Goal: Task Accomplishment & Management: Complete application form

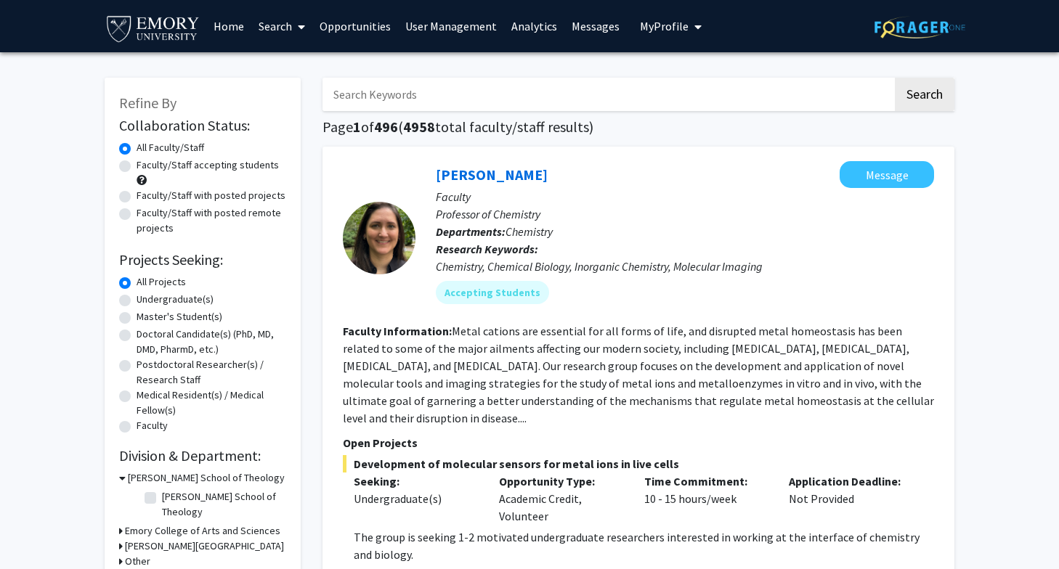
click at [341, 20] on link "Opportunities" at bounding box center [355, 26] width 86 height 51
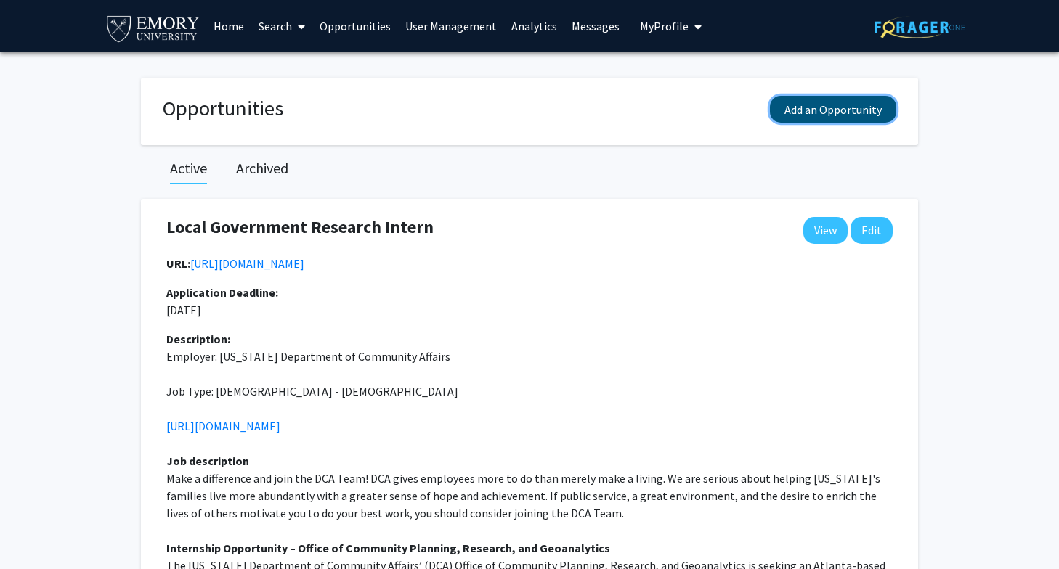
click at [828, 110] on button "Add an Opportunity" at bounding box center [833, 109] width 126 height 27
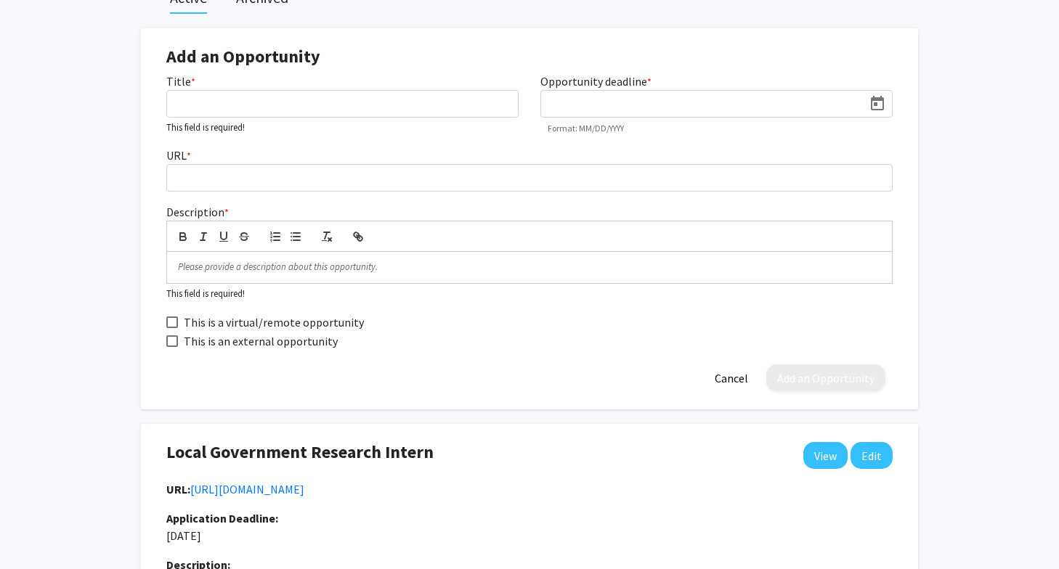
scroll to position [192, 0]
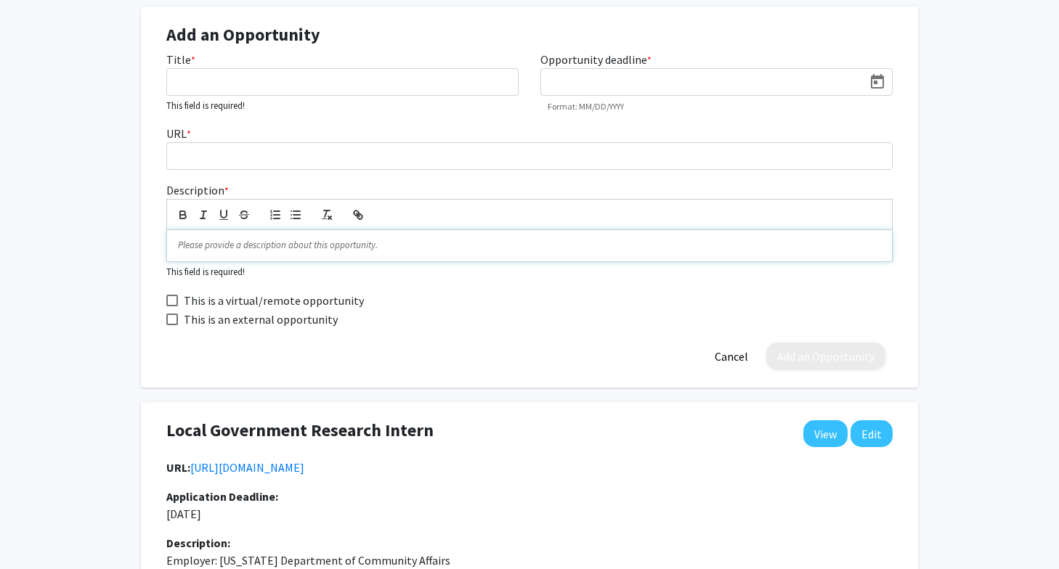
click at [224, 245] on p at bounding box center [529, 245] width 703 height 13
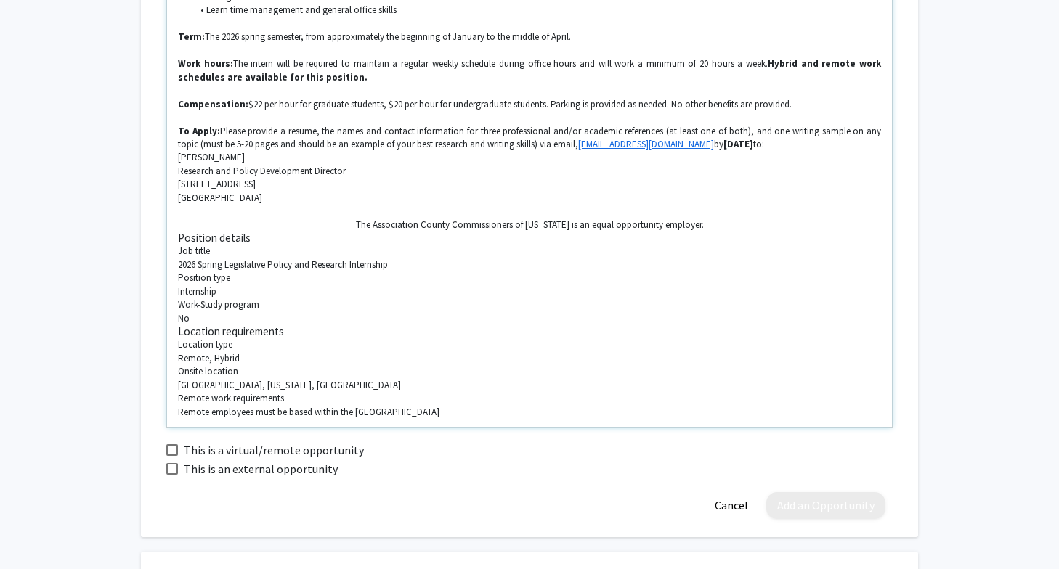
scroll to position [915, 0]
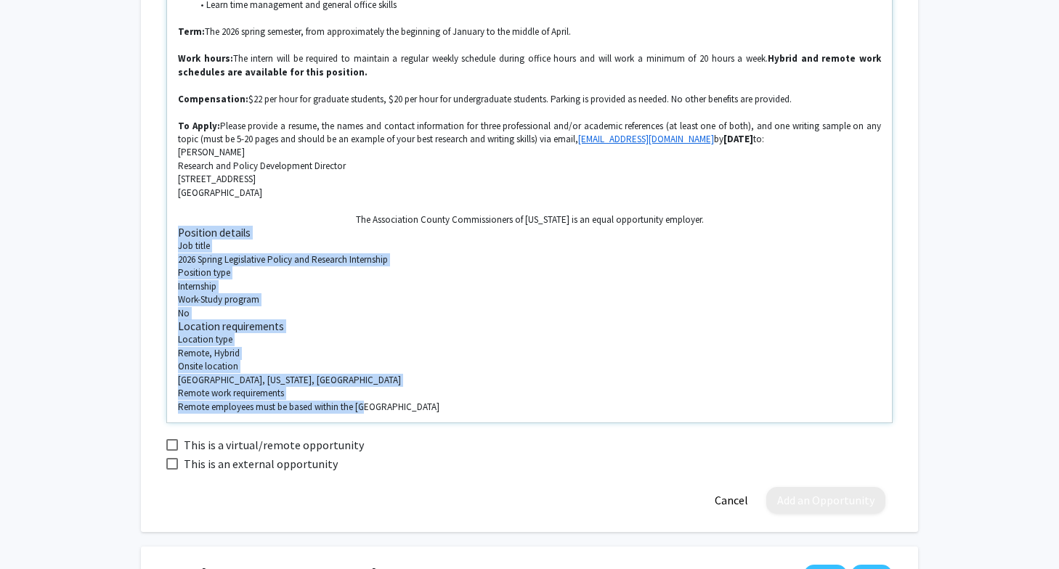
drag, startPoint x: 179, startPoint y: 221, endPoint x: 356, endPoint y: 420, distance: 266.4
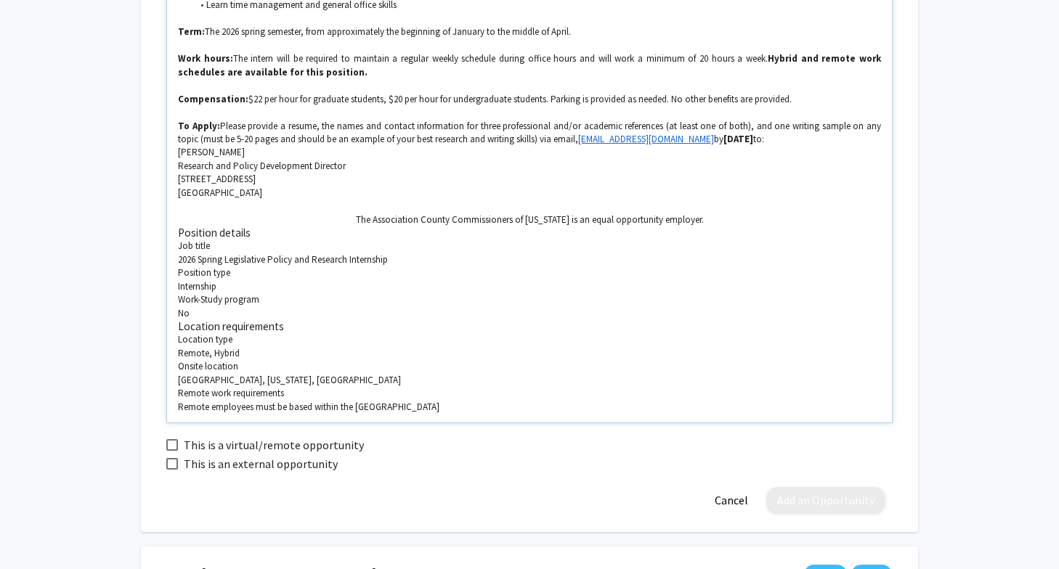
click at [265, 333] on p "Location type" at bounding box center [529, 339] width 703 height 13
click at [178, 253] on p "2026 Spring Legislative Policy and Research Internship" at bounding box center [529, 259] width 703 height 13
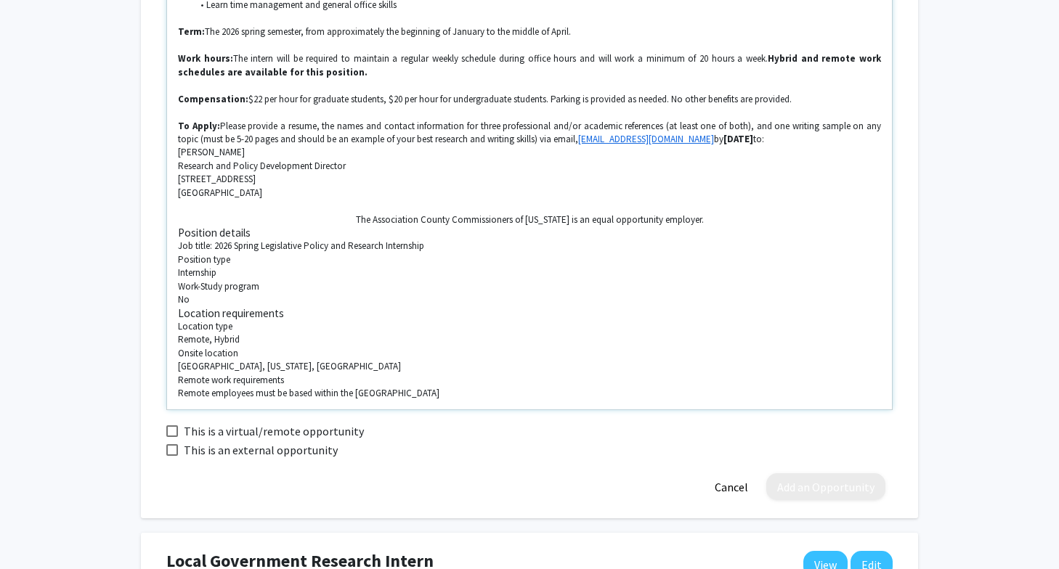
click at [179, 266] on p "Internship" at bounding box center [529, 272] width 703 height 13
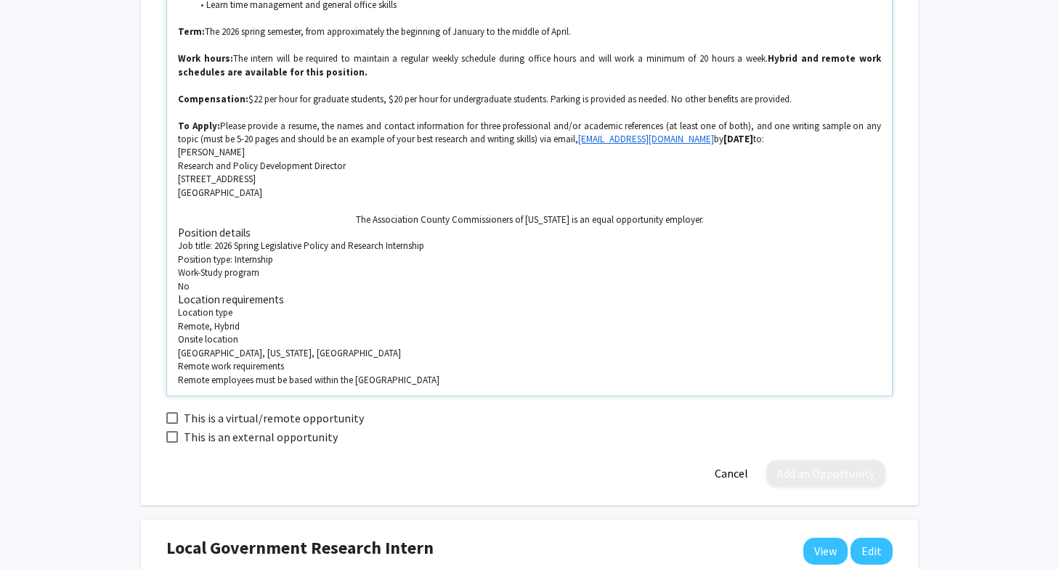
click at [179, 280] on p "No" at bounding box center [529, 286] width 703 height 13
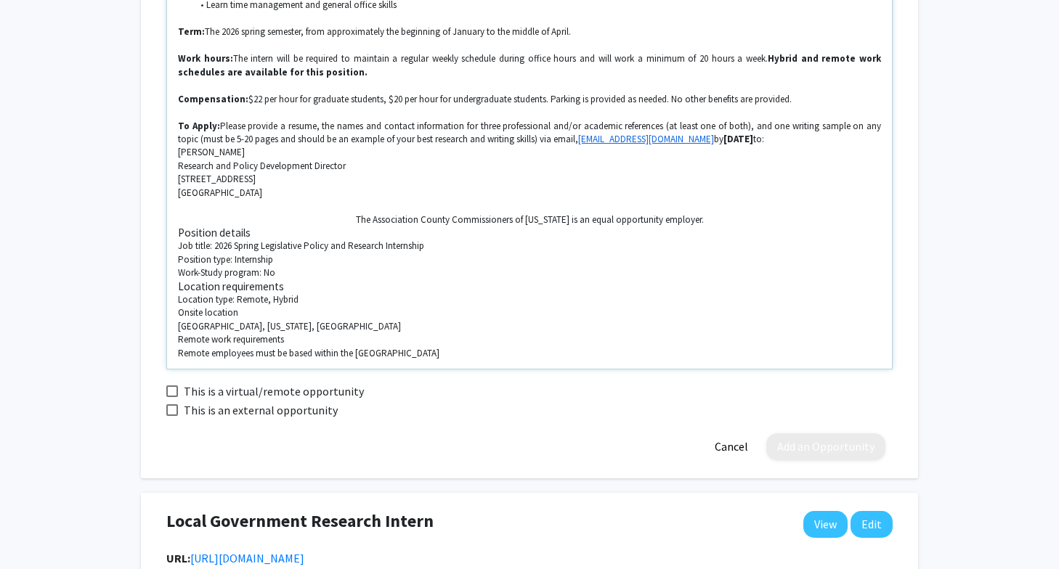
click at [179, 320] on p "[GEOGRAPHIC_DATA], [US_STATE], [GEOGRAPHIC_DATA]" at bounding box center [529, 326] width 703 height 13
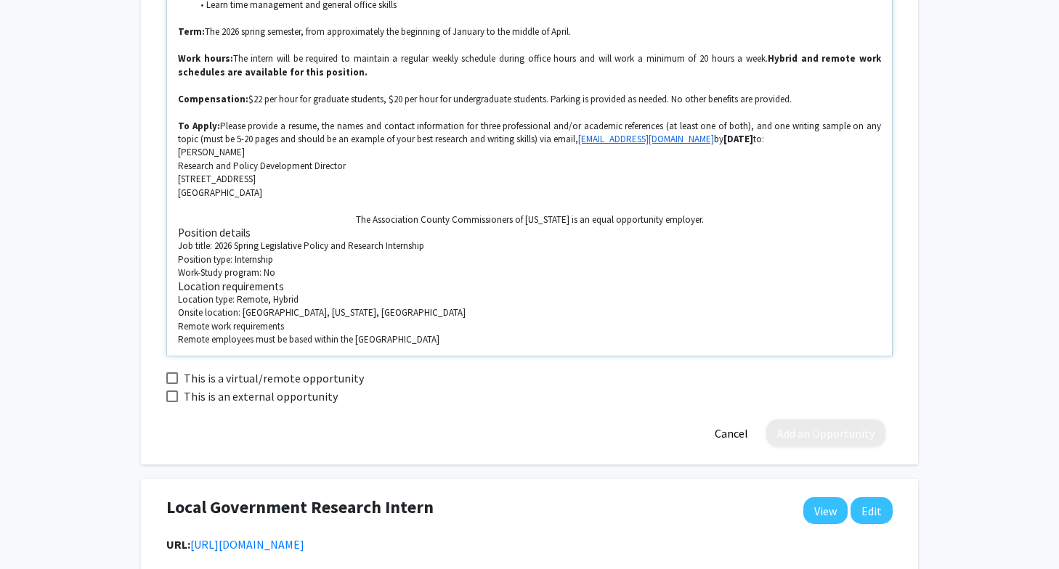
click at [179, 333] on p "Remote employees must be based within the [GEOGRAPHIC_DATA]" at bounding box center [529, 339] width 703 height 13
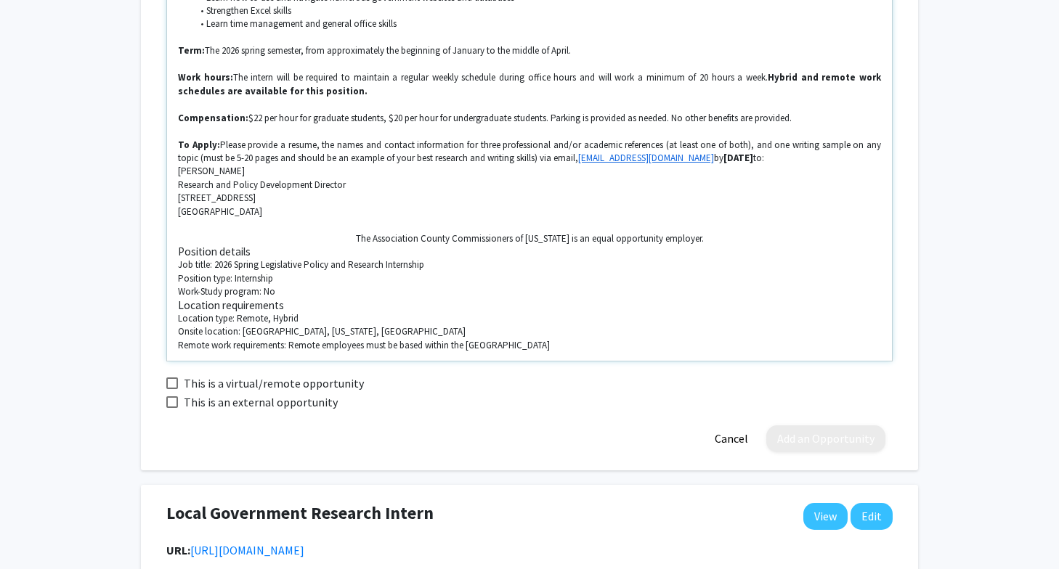
scroll to position [900, 0]
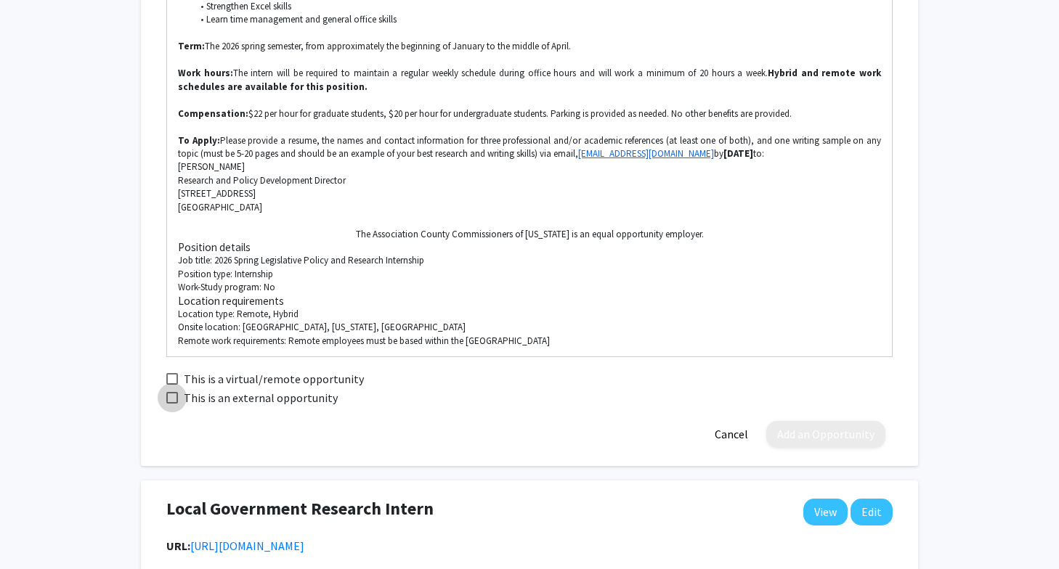
click at [171, 392] on span at bounding box center [172, 398] width 12 height 12
click at [171, 404] on input "This is an external opportunity" at bounding box center [171, 404] width 1 height 1
checkbox input "true"
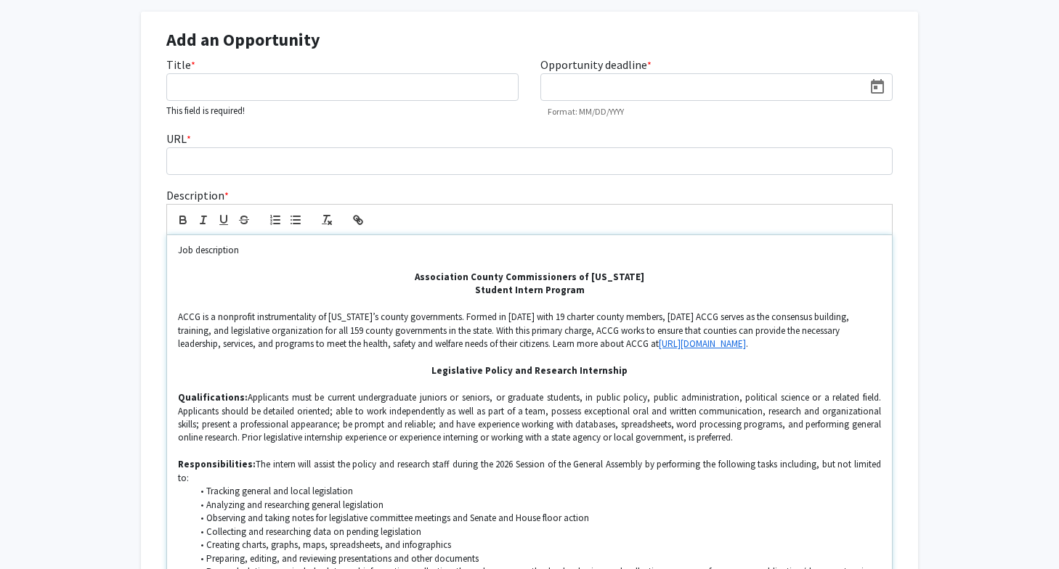
scroll to position [189, 0]
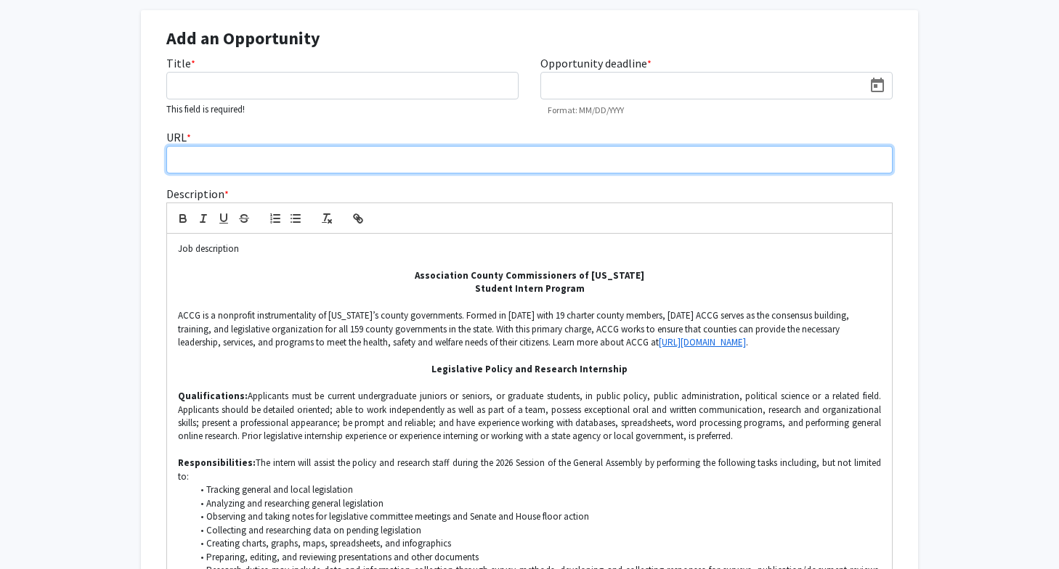
click at [194, 158] on input "URL *" at bounding box center [529, 160] width 726 height 28
paste input "[URL][DOMAIN_NAME]"
type input "[URL][DOMAIN_NAME]"
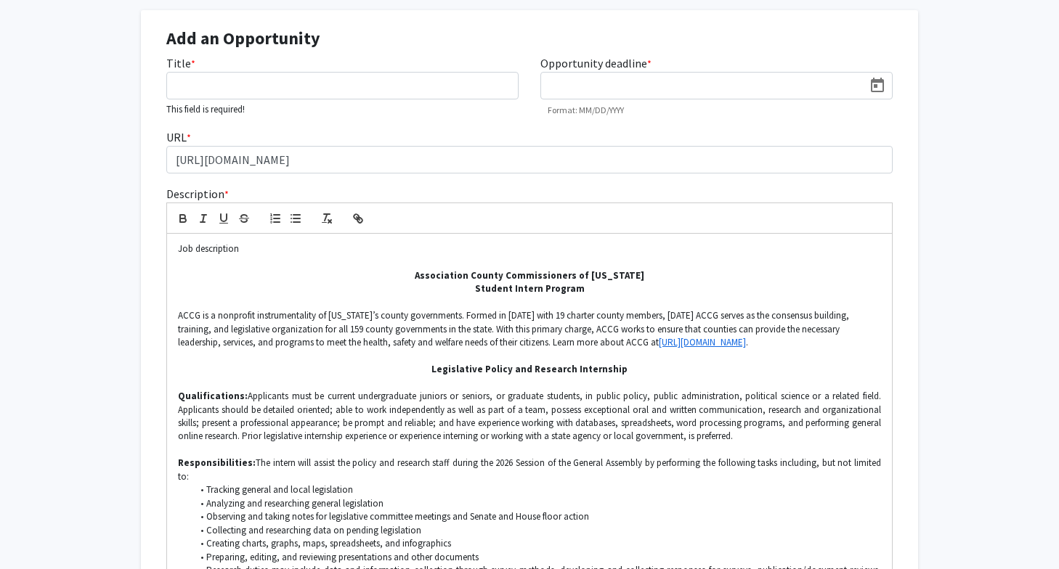
click at [584, 89] on input at bounding box center [705, 86] width 314 height 13
type input "O"
type input "[DATE]"
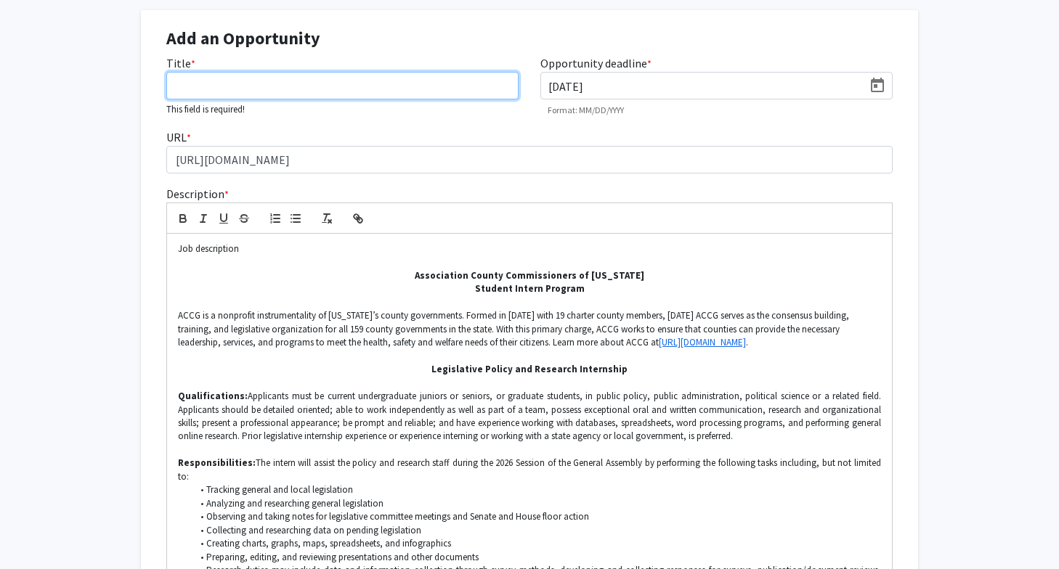
click at [275, 87] on input "Title *" at bounding box center [342, 86] width 352 height 28
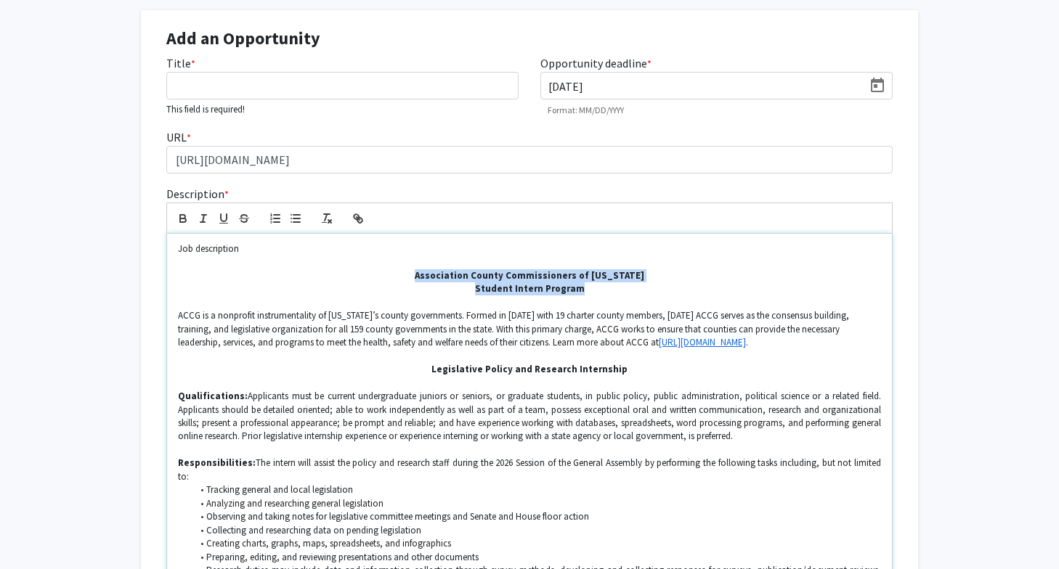
drag, startPoint x: 434, startPoint y: 276, endPoint x: 595, endPoint y: 291, distance: 161.2
copy div "Association County Commissioners of [US_STATE] Student Intern Program"
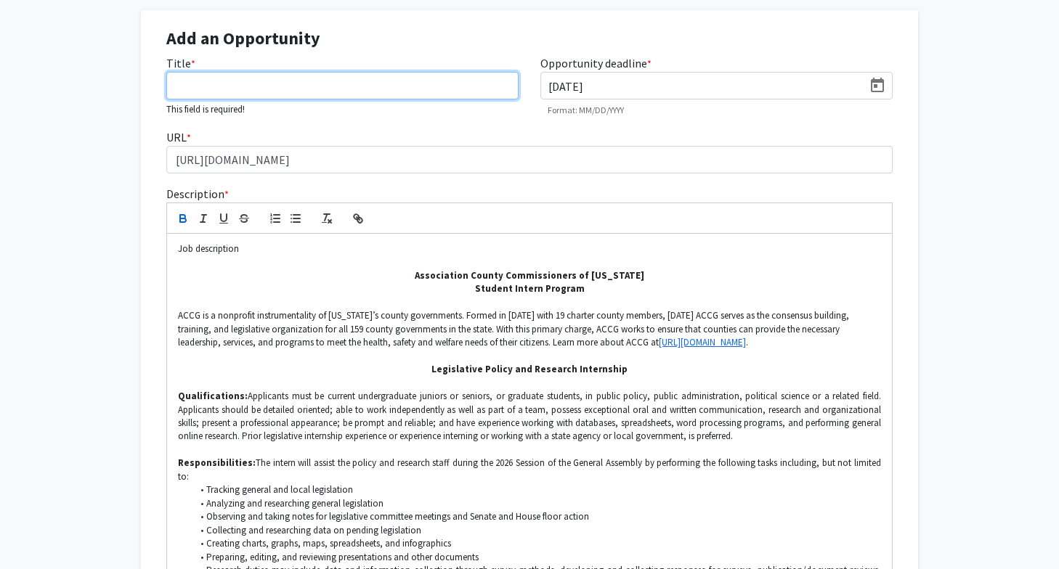
click at [258, 89] on input "Title *" at bounding box center [342, 86] width 352 height 28
paste input "Association County Commissioners of [US_STATE] Student Intern Program"
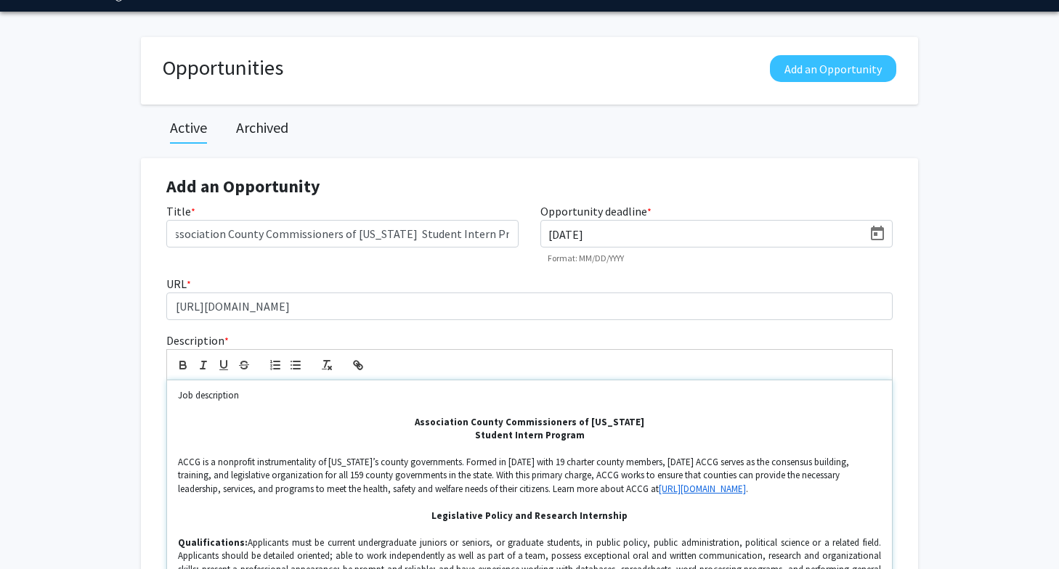
scroll to position [0, 0]
drag, startPoint x: 441, startPoint y: 517, endPoint x: 635, endPoint y: 518, distance: 193.9
click at [636, 520] on p "Legislative Policy and Research Internship" at bounding box center [529, 516] width 703 height 13
copy strong "Legislative Policy and Research Internship"
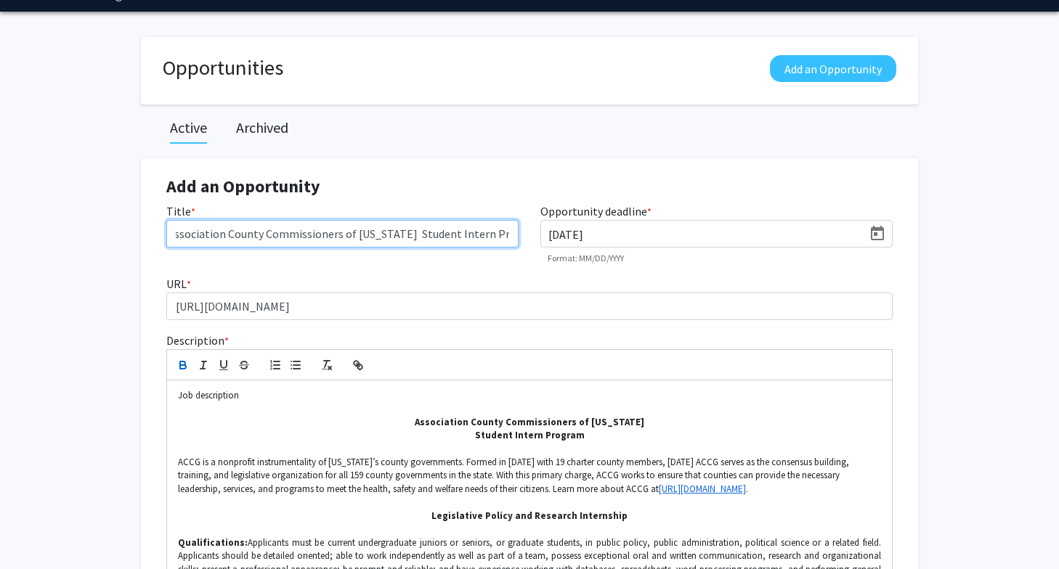
drag, startPoint x: 235, startPoint y: 236, endPoint x: 513, endPoint y: 240, distance: 277.4
click at [514, 241] on input "Association County Commissioners of [US_STATE] Student Intern Program" at bounding box center [342, 234] width 352 height 28
click at [507, 239] on input "Association County Commissioners of [US_STATE] Student Intern Program" at bounding box center [342, 234] width 352 height 28
drag, startPoint x: 434, startPoint y: 234, endPoint x: 553, endPoint y: 240, distance: 119.2
click at [553, 240] on div "Title * Association County Commissioners of [US_STATE] Student Intern Program O…" at bounding box center [529, 239] width 748 height 73
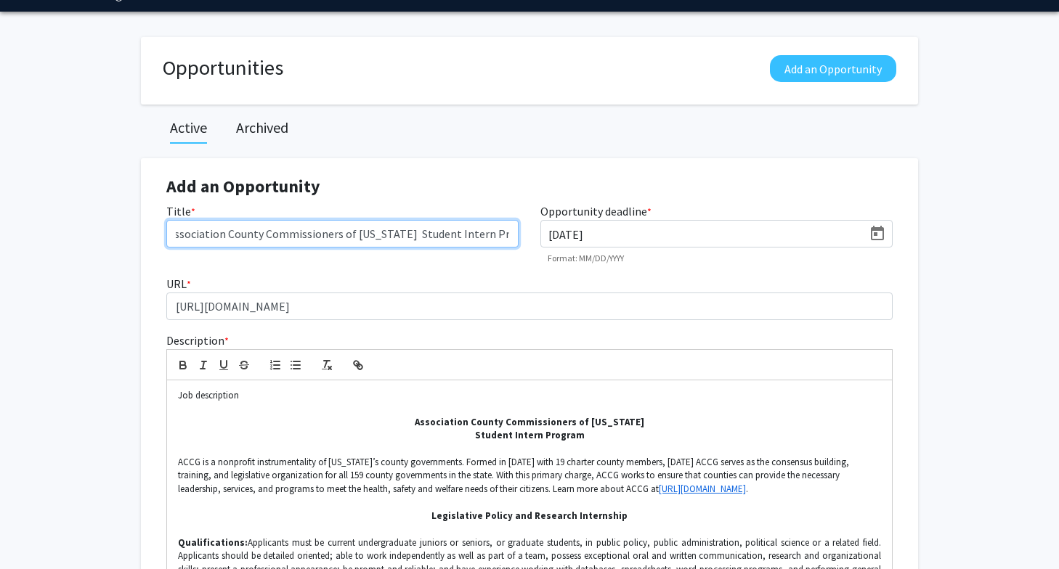
drag, startPoint x: 396, startPoint y: 231, endPoint x: 523, endPoint y: 232, distance: 127.1
click at [523, 232] on div "Title * Association County Commissioners of [US_STATE] Student Intern Program" at bounding box center [342, 233] width 374 height 61
paste input "Legislative Policy and Research Internship"
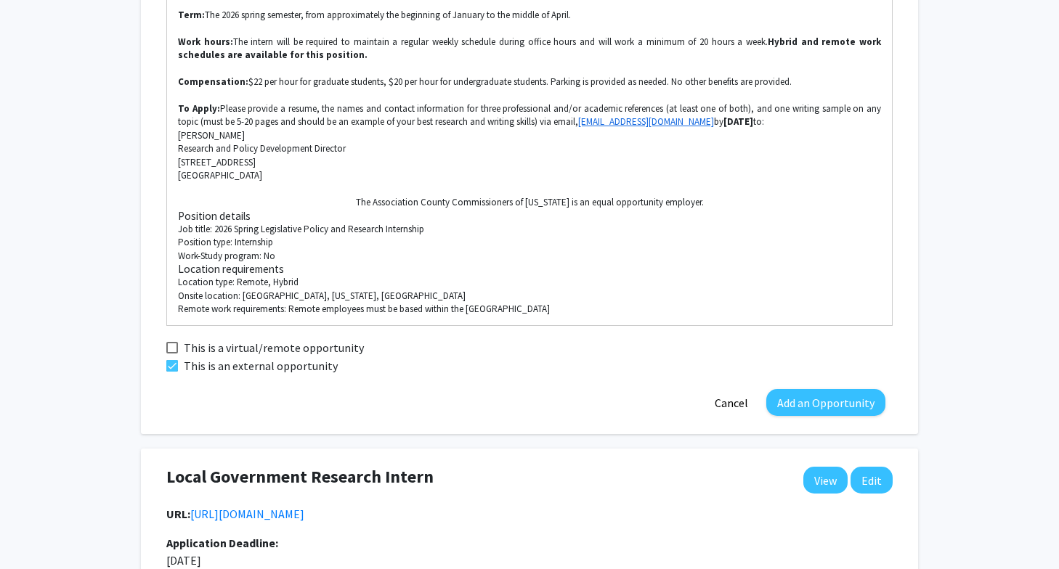
scroll to position [963, 0]
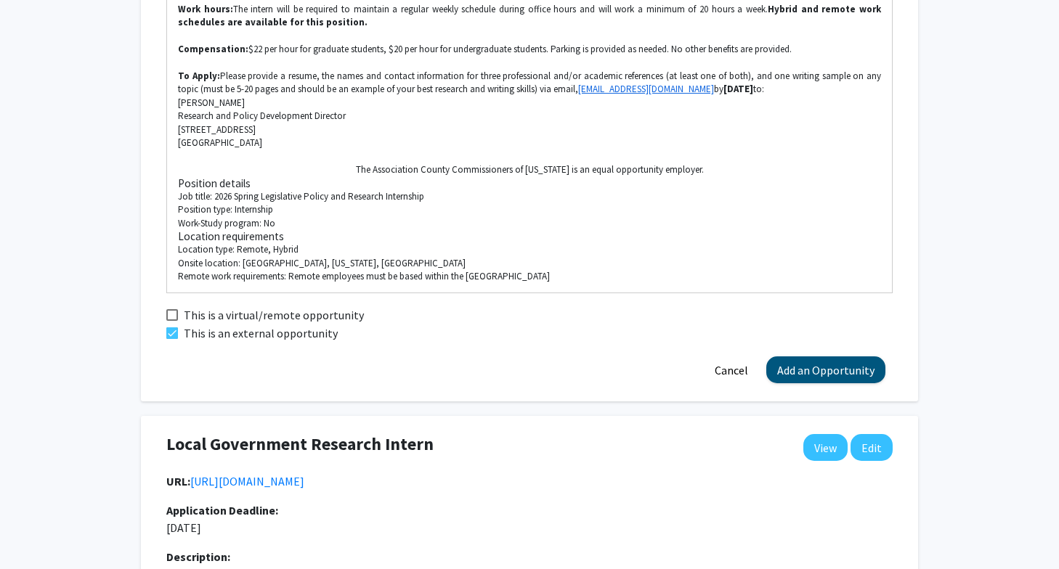
type input "Association County Commissioners of [US_STATE] Legislative Policy and Research …"
click at [825, 361] on button "Add an Opportunity" at bounding box center [825, 369] width 119 height 27
